Goal: Task Accomplishment & Management: Use online tool/utility

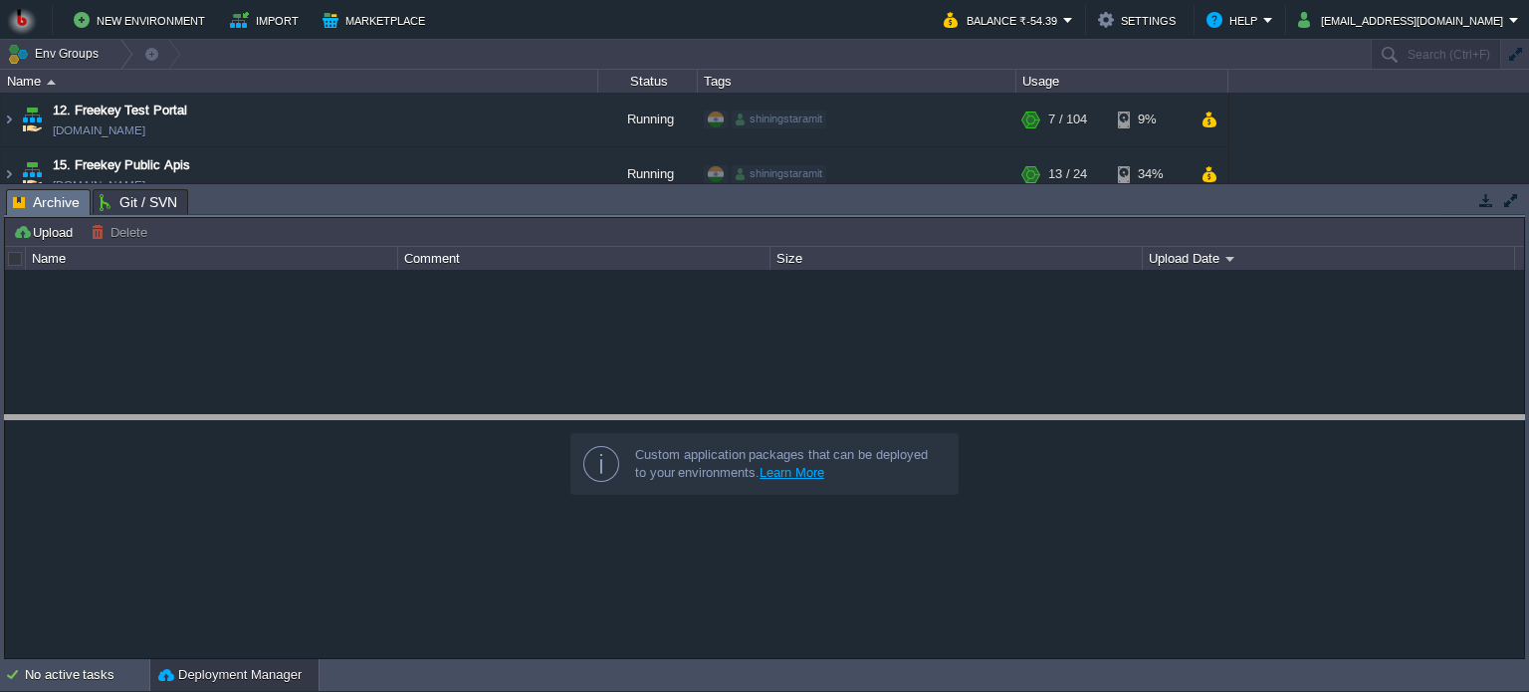
drag, startPoint x: 613, startPoint y: 206, endPoint x: 649, endPoint y: 432, distance: 228.8
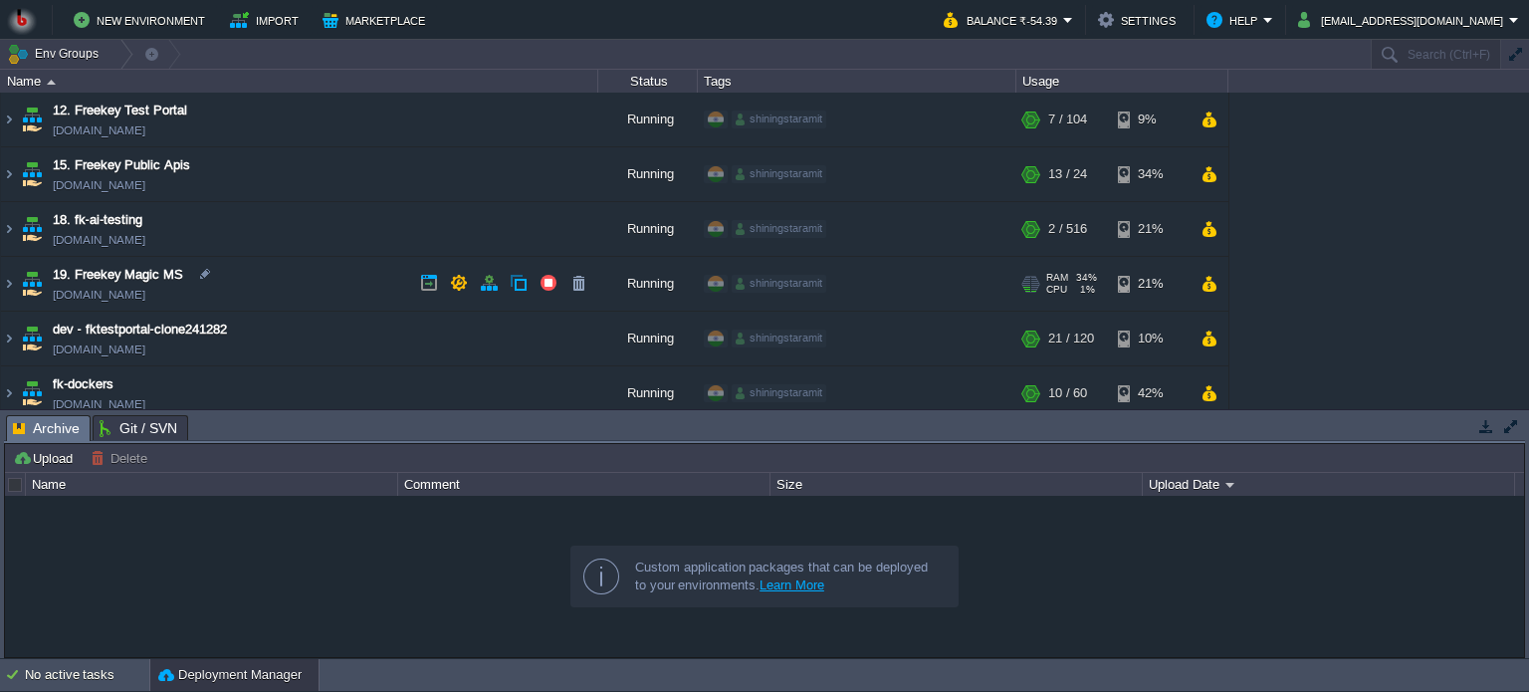
scroll to position [65, 0]
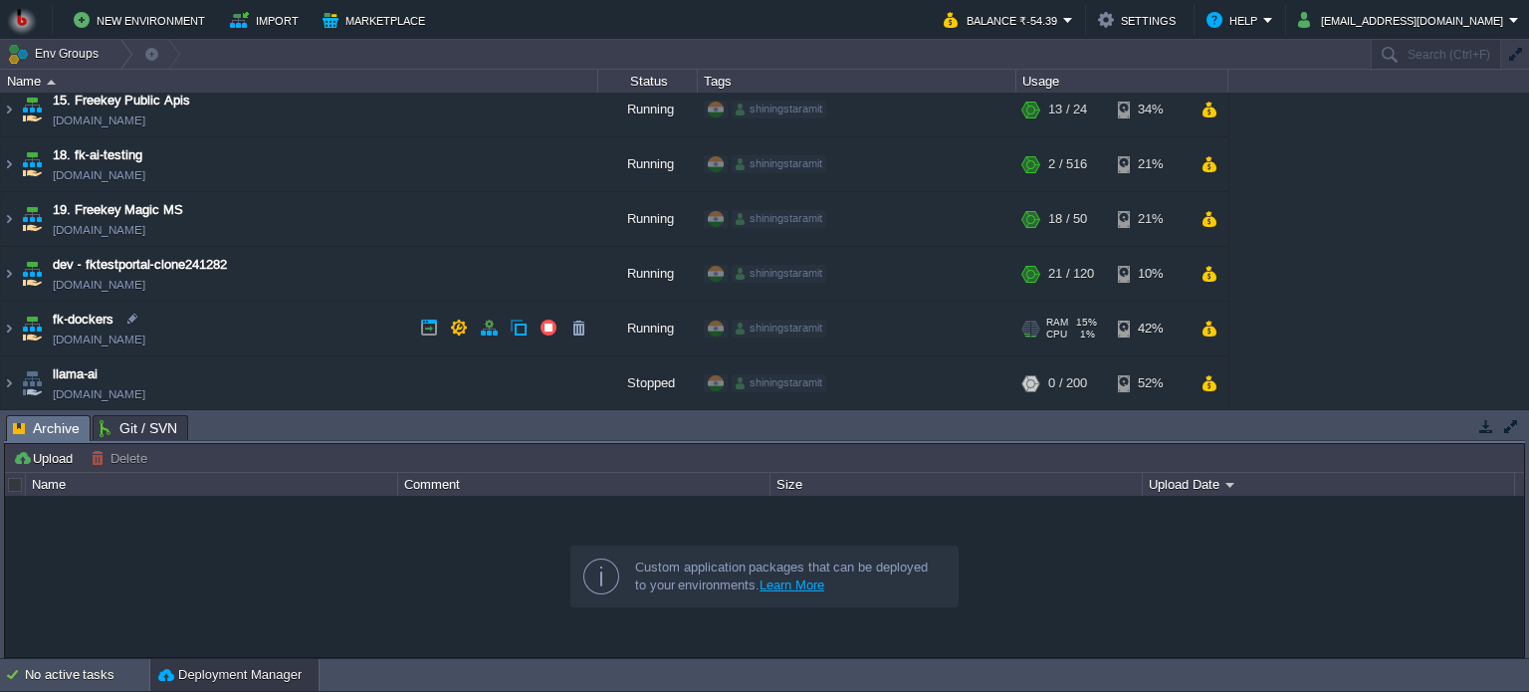
click at [315, 326] on td "fk-dockers [DOMAIN_NAME]" at bounding box center [299, 329] width 597 height 55
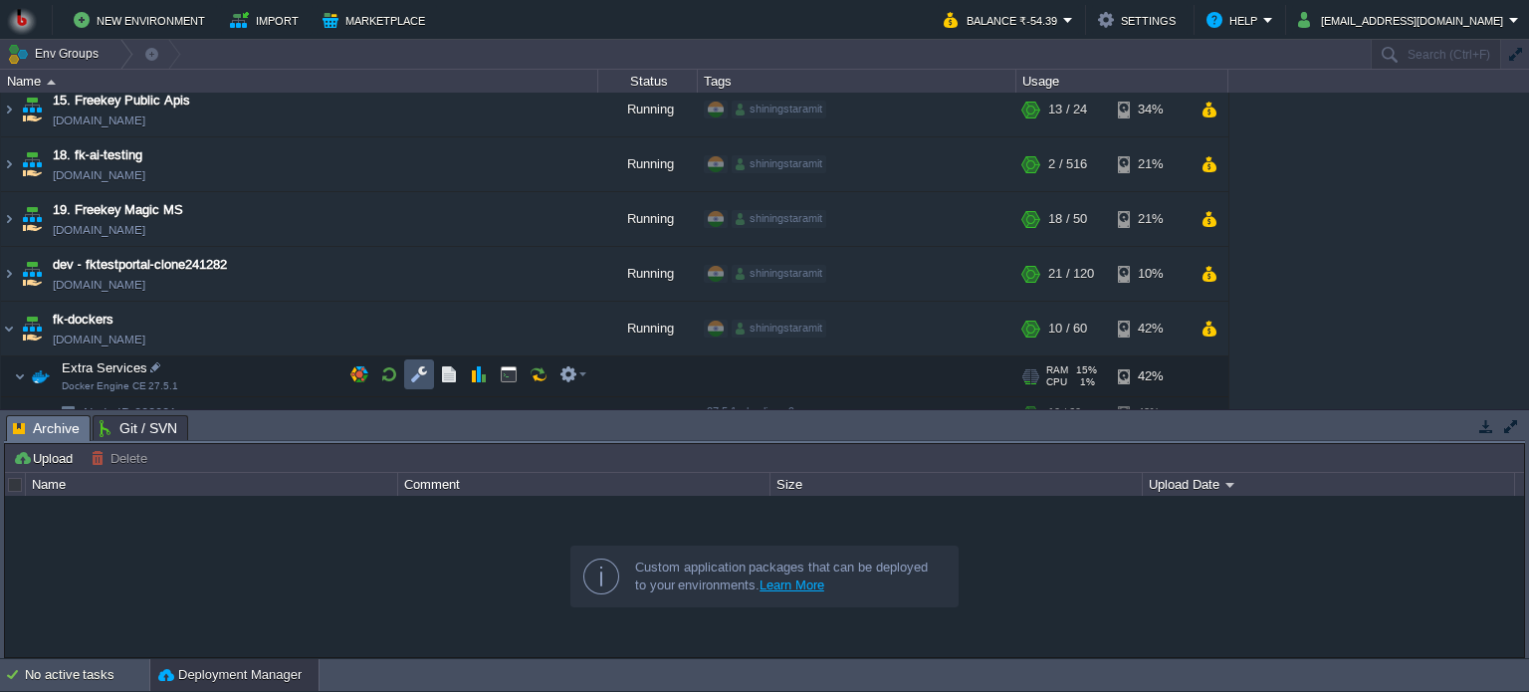
click at [410, 375] on button "button" at bounding box center [419, 374] width 18 height 18
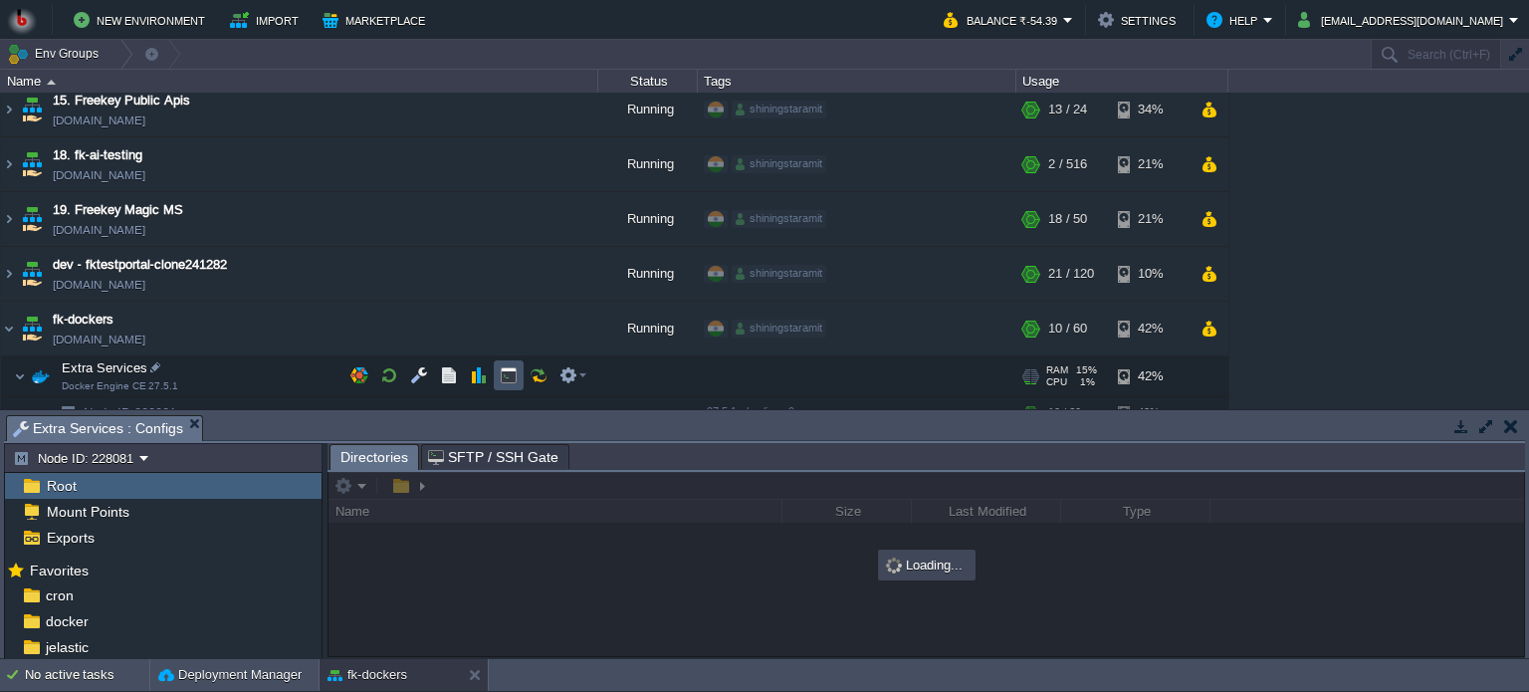
click at [502, 376] on button "button" at bounding box center [509, 375] width 18 height 18
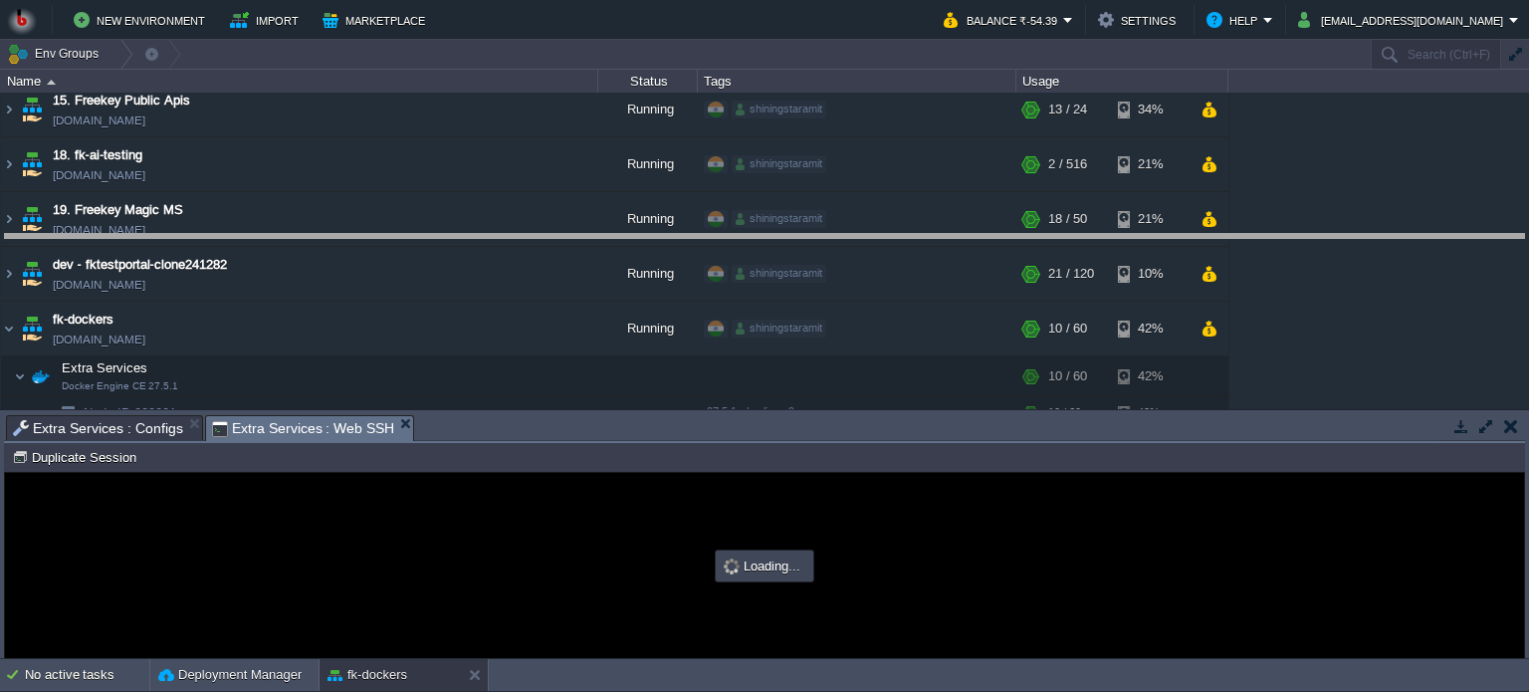
drag, startPoint x: 671, startPoint y: 441, endPoint x: 671, endPoint y: 259, distance: 182.2
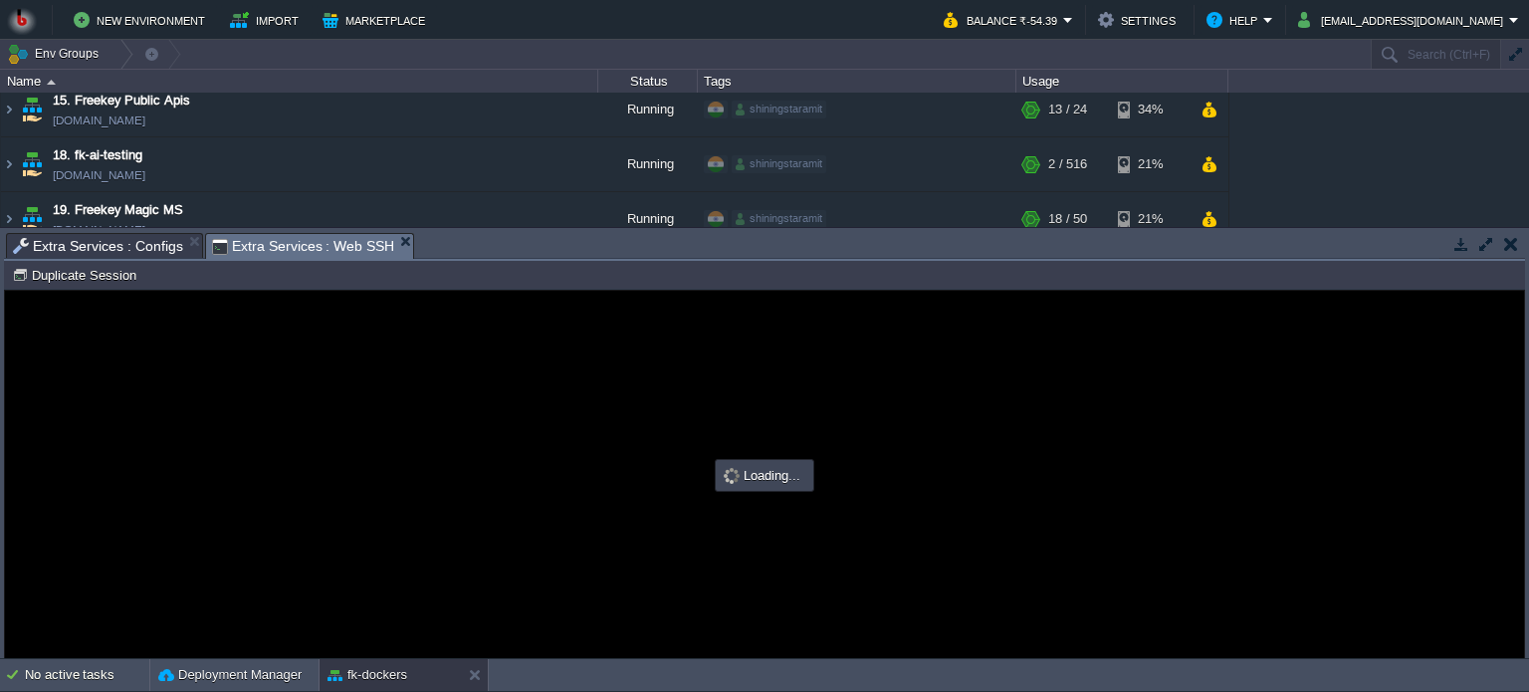
scroll to position [0, 0]
click at [67, 242] on span "Extra Services : Configs" at bounding box center [98, 246] width 170 height 24
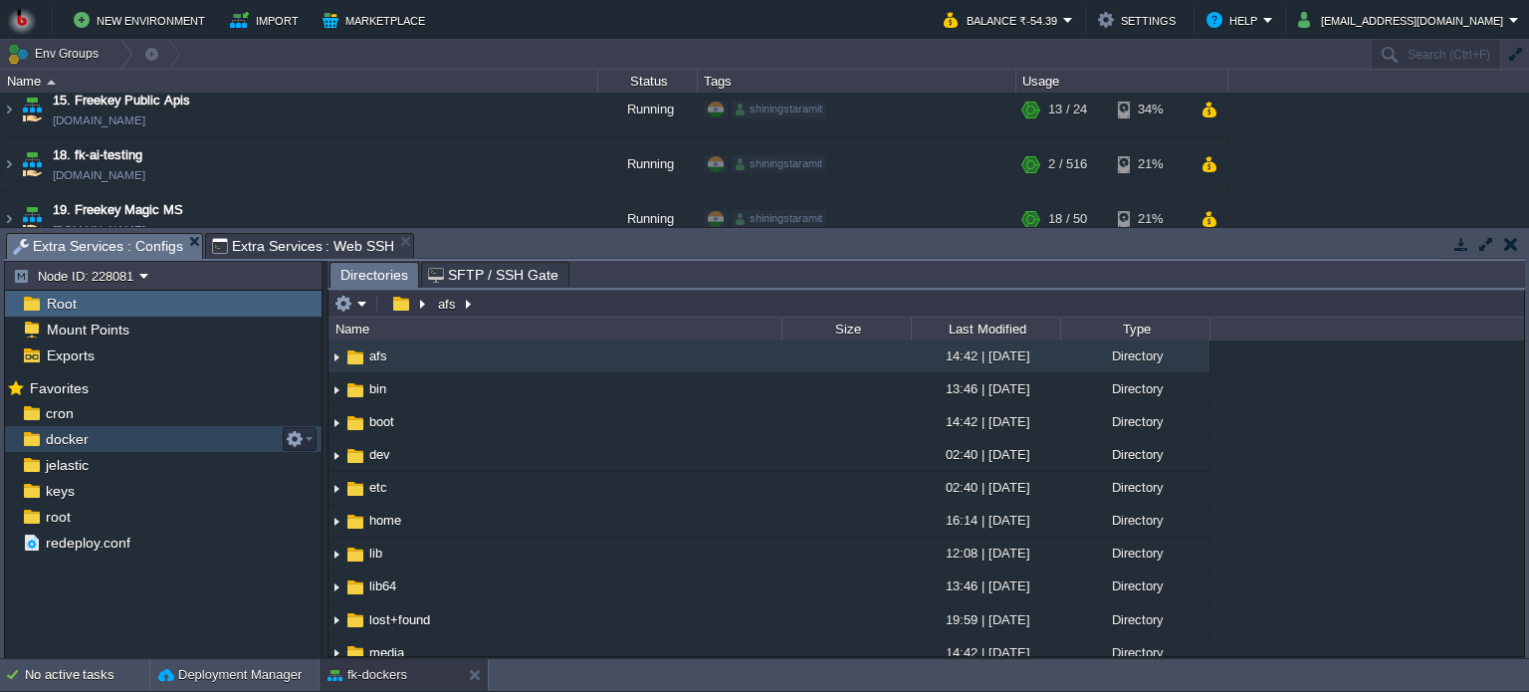
click at [115, 440] on div "docker" at bounding box center [163, 439] width 317 height 26
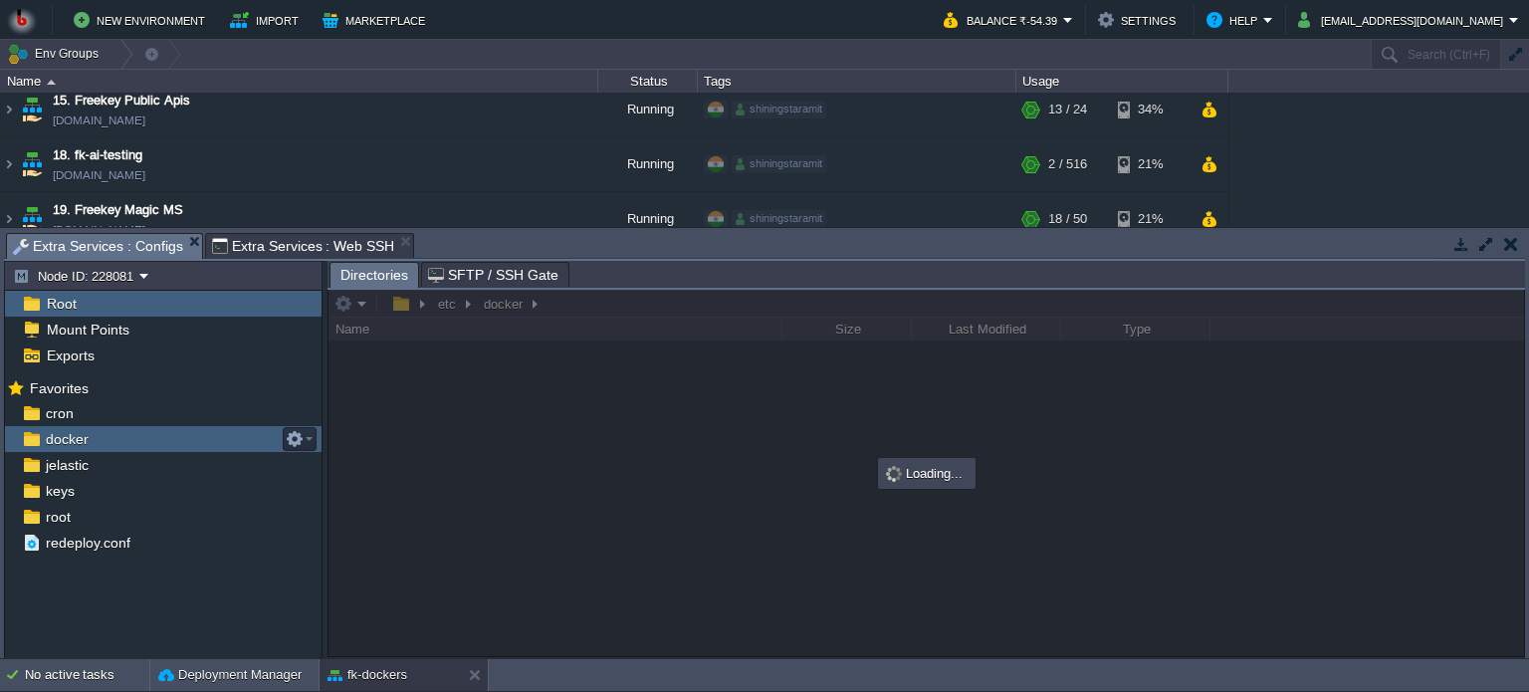
click at [115, 441] on div "docker" at bounding box center [163, 439] width 317 height 26
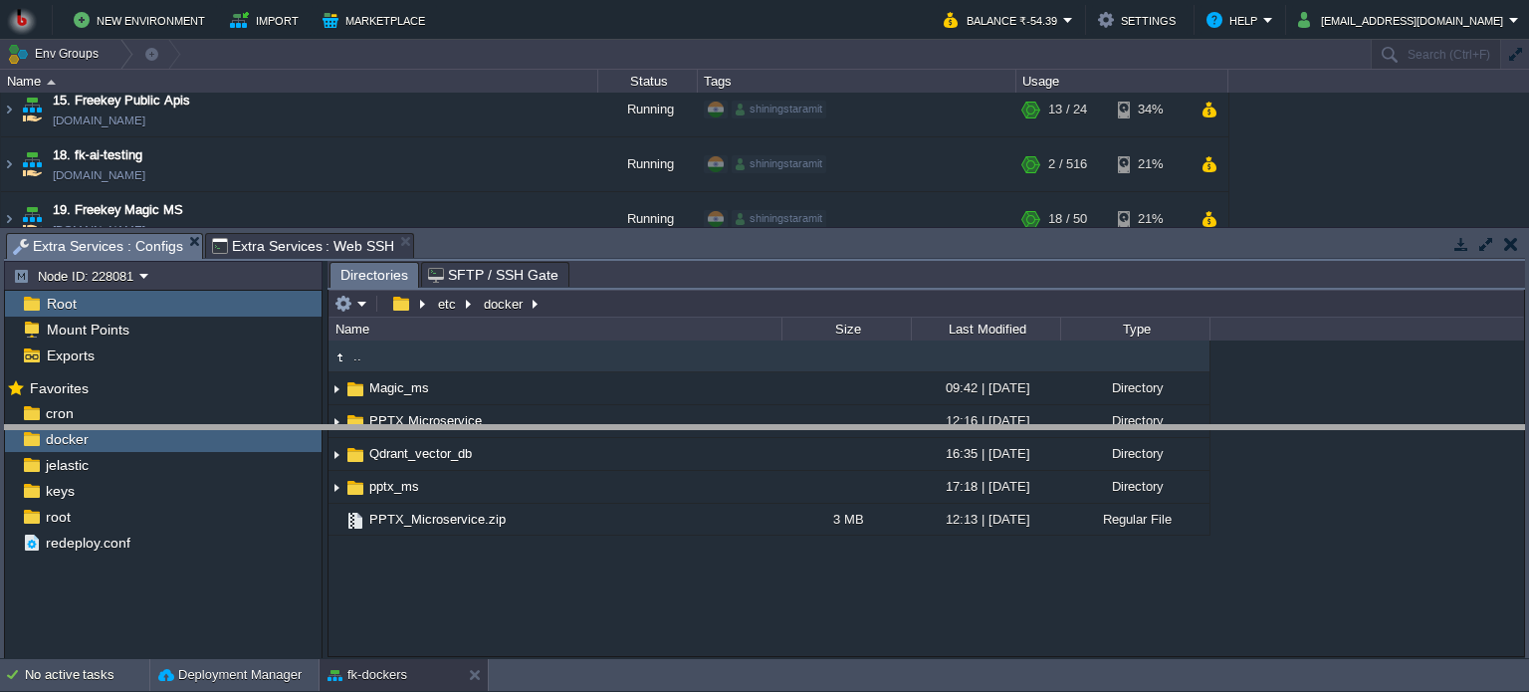
drag, startPoint x: 537, startPoint y: 243, endPoint x: 546, endPoint y: 436, distance: 193.4
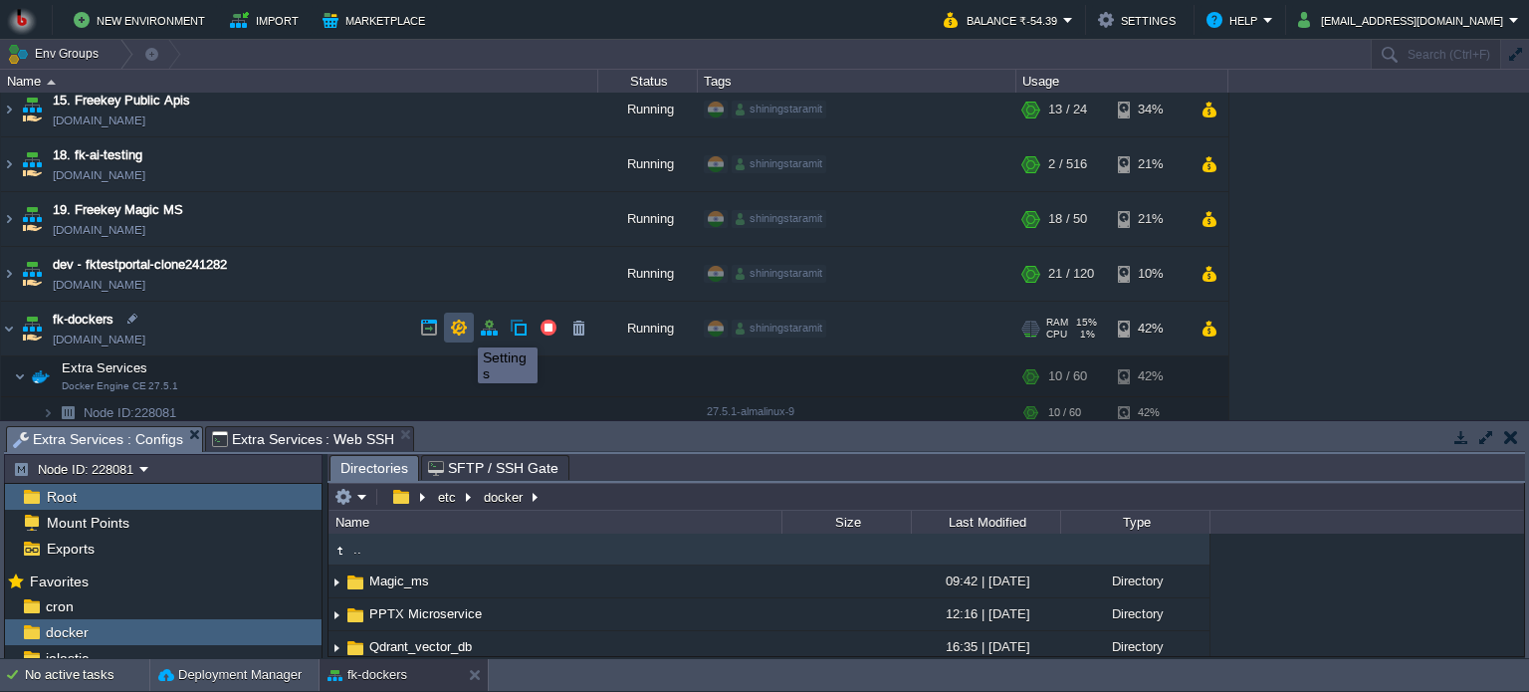
click at [463, 330] on button "button" at bounding box center [459, 328] width 18 height 18
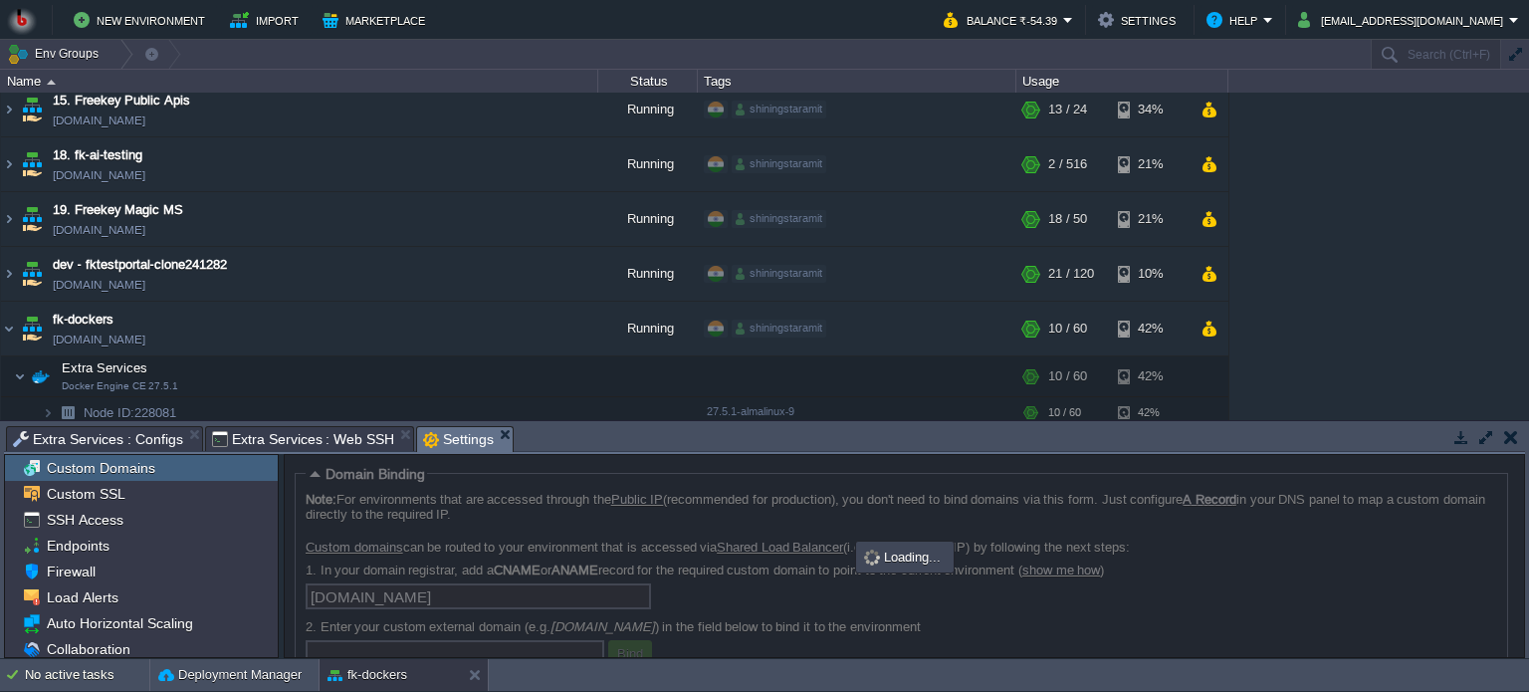
scroll to position [12, 0]
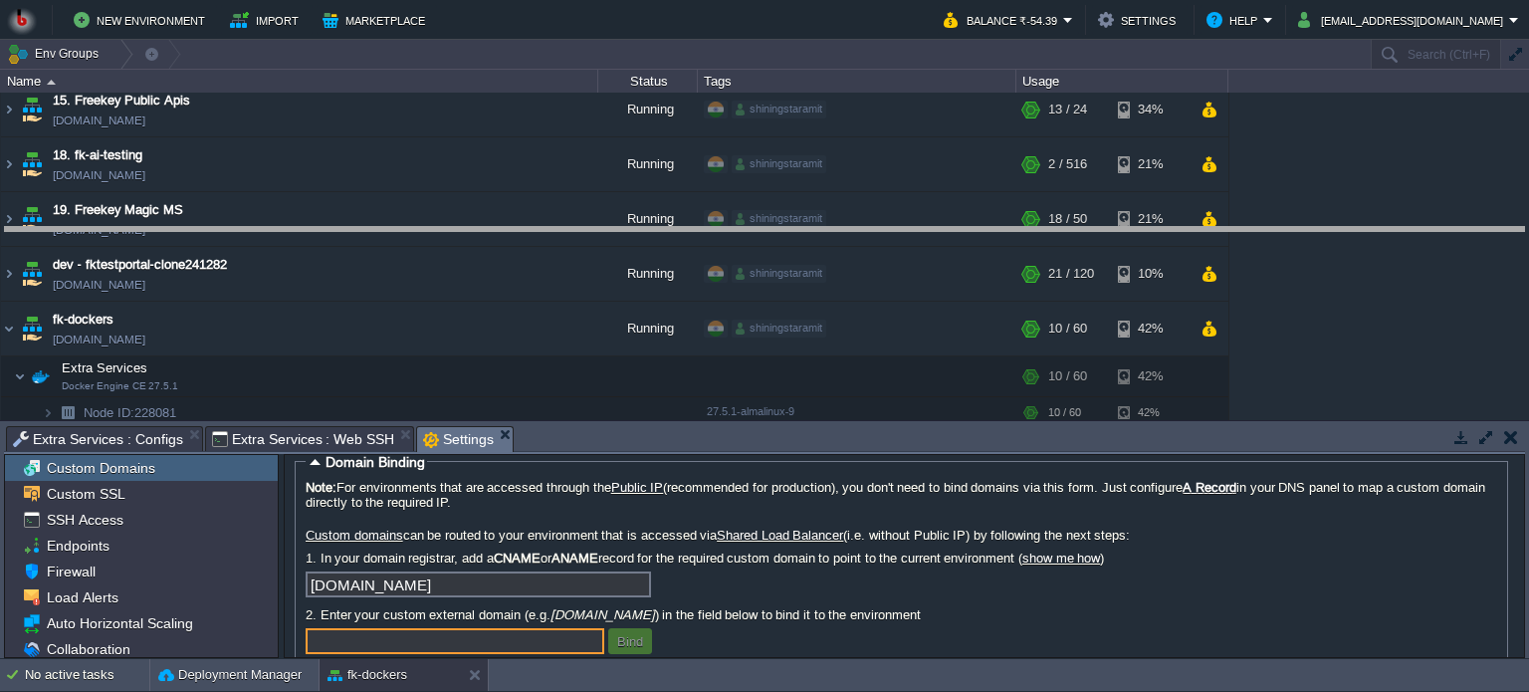
drag, startPoint x: 725, startPoint y: 441, endPoint x: 697, endPoint y: 242, distance: 201.1
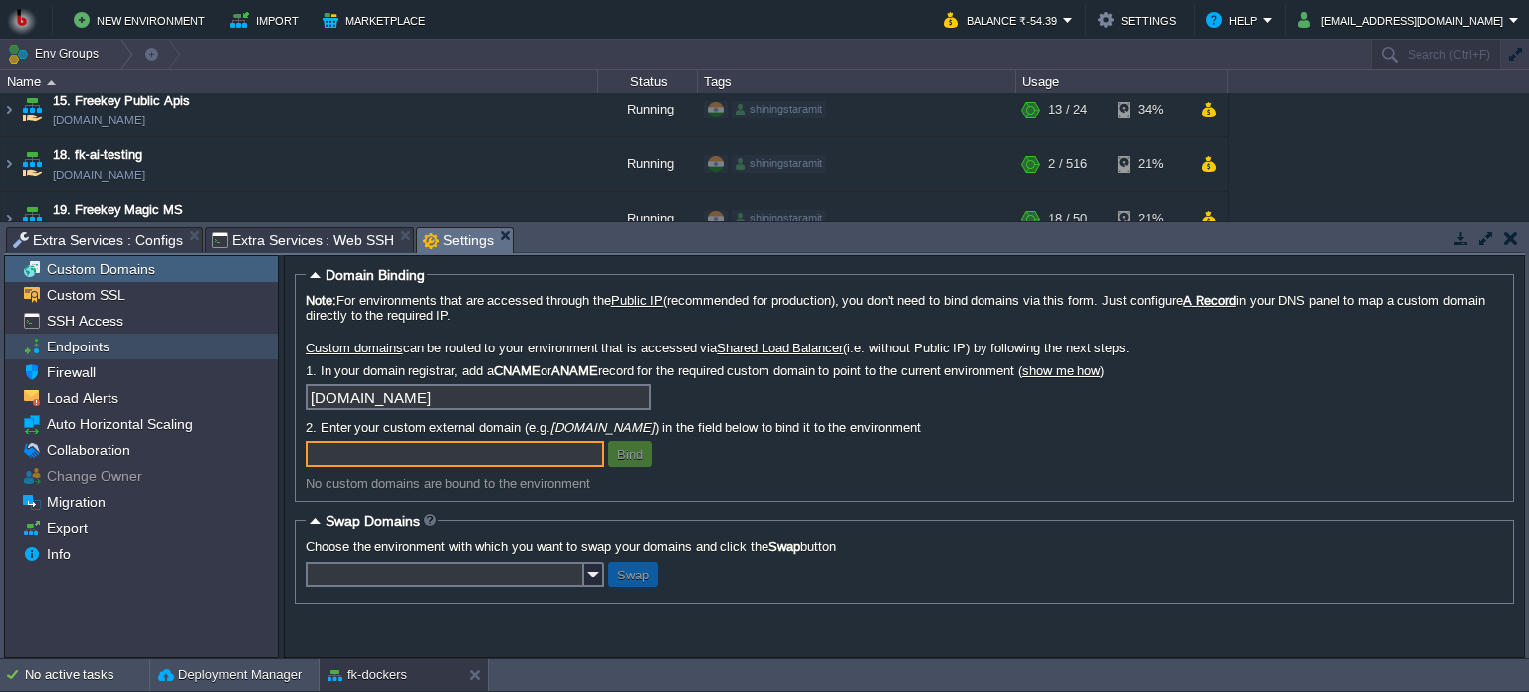
click at [88, 350] on span "Endpoints" at bounding box center [78, 347] width 70 height 18
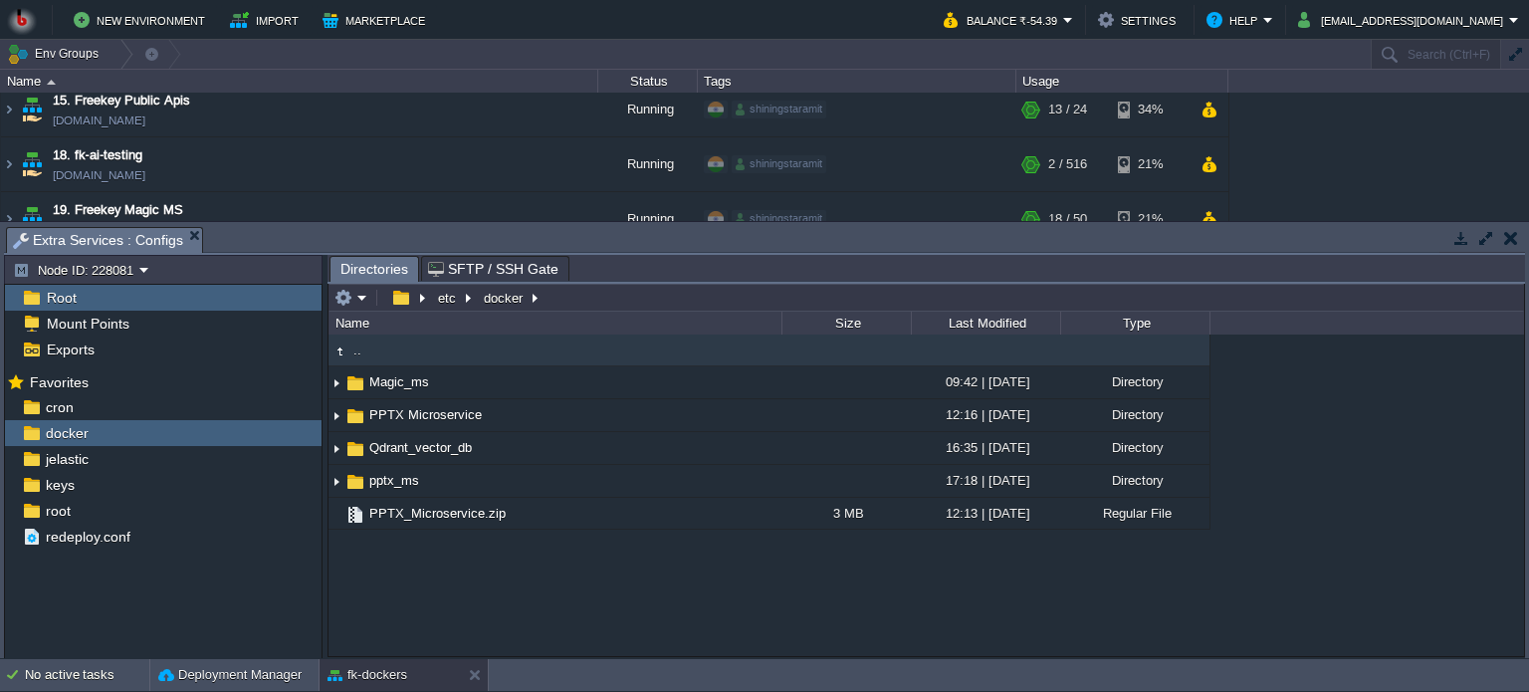
click at [192, 227] on div "Extra Services : Configs" at bounding box center [104, 240] width 197 height 26
